Goal: Task Accomplishment & Management: Use online tool/utility

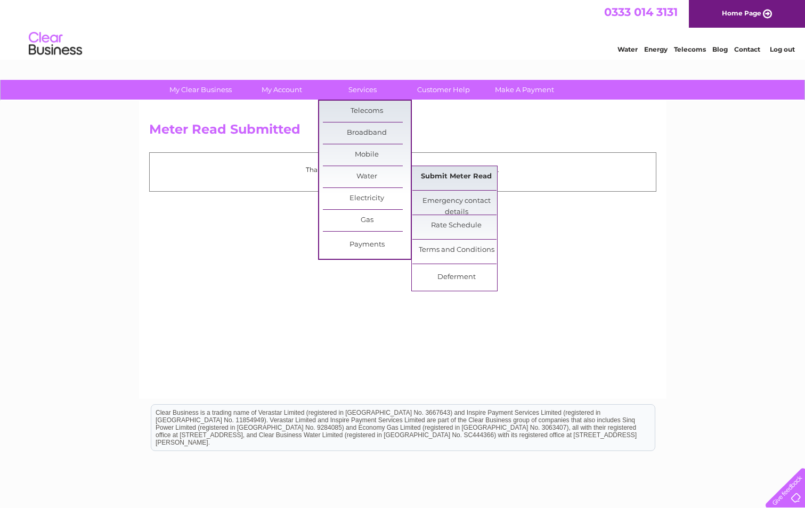
click at [450, 175] on link "Submit Meter Read" at bounding box center [456, 176] width 88 height 21
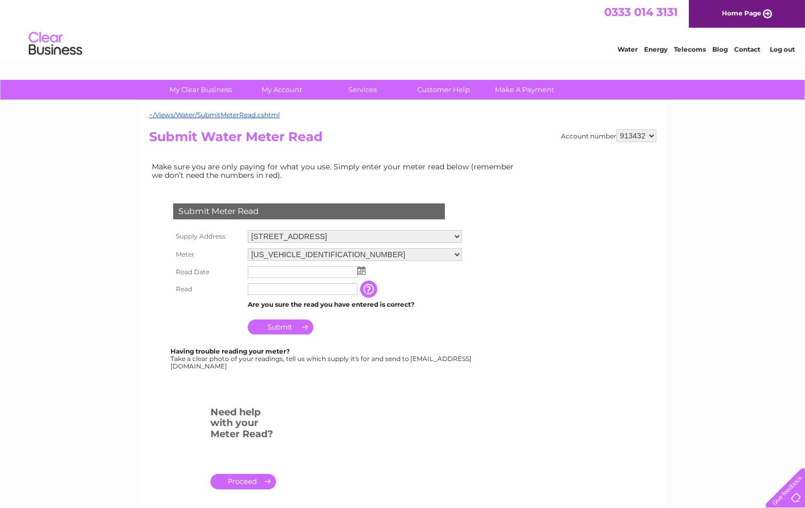
click at [362, 269] on img at bounding box center [361, 270] width 8 height 9
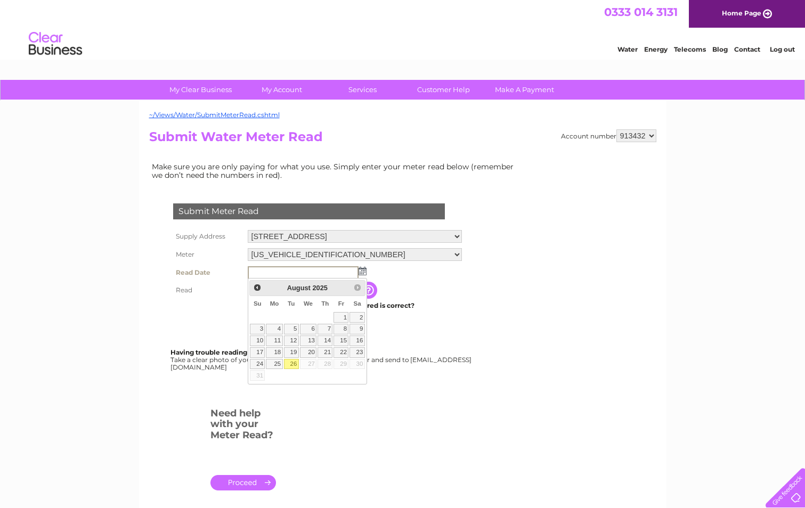
click at [290, 363] on link "26" at bounding box center [291, 364] width 15 height 11
type input "2025/08/26"
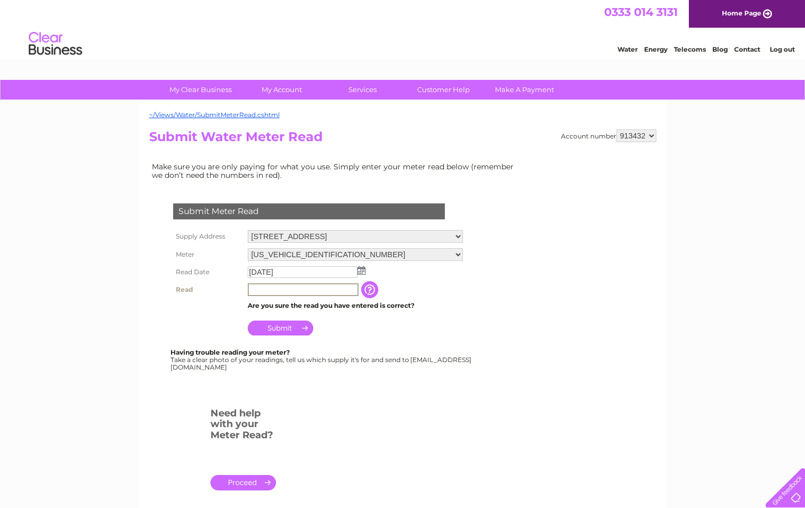
click at [256, 284] on input "text" at bounding box center [303, 289] width 111 height 13
type input "4165"
click at [282, 327] on input "Submit" at bounding box center [280, 328] width 65 height 15
